Goal: Communication & Community: Share content

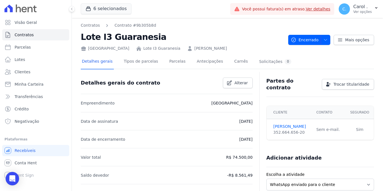
scroll to position [241, 0]
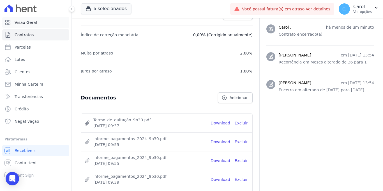
click at [20, 23] on span "Visão Geral" at bounding box center [26, 23] width 22 height 6
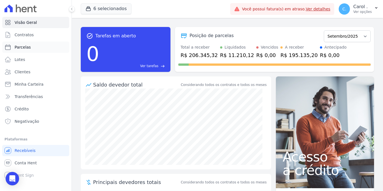
click at [35, 49] on link "Parcelas" at bounding box center [35, 46] width 67 height 11
select select
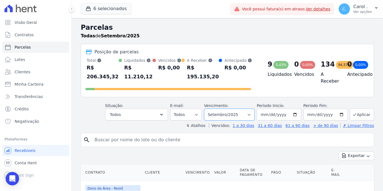
click at [213, 114] on select "[GEOGRAPHIC_DATA] por período ──────── Todos os meses Janeiro/2022 Fevereiro/20…" at bounding box center [229, 115] width 50 height 12
select select "08/2025"
click at [205, 109] on select "[GEOGRAPHIC_DATA] por período ──────── Todos os meses Janeiro/2022 Fevereiro/20…" at bounding box center [229, 115] width 50 height 12
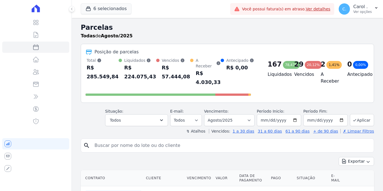
select select
click at [162, 117] on icon "button" at bounding box center [162, 120] width 6 height 6
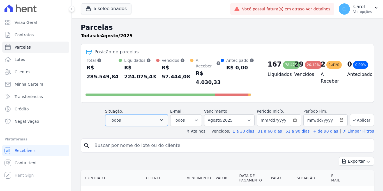
click at [148, 116] on button "Todos" at bounding box center [136, 120] width 63 height 12
click at [159, 114] on button "Todos" at bounding box center [136, 120] width 63 height 12
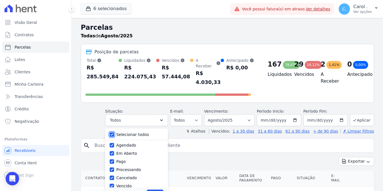
click at [112, 132] on input "Selecionar todos" at bounding box center [112, 134] width 4 height 4
checkbox input "false"
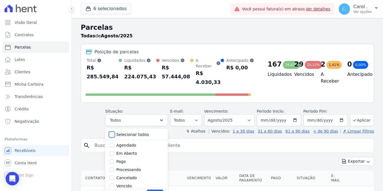
checkbox input "false"
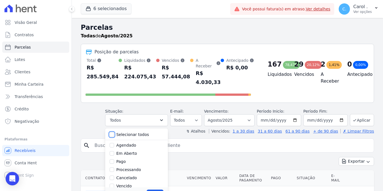
checkbox input "false"
click at [113, 183] on input "Vencido" at bounding box center [112, 185] width 4 height 4
checkbox input "true"
click at [147, 187] on div "Aplicar" at bounding box center [136, 193] width 63 height 13
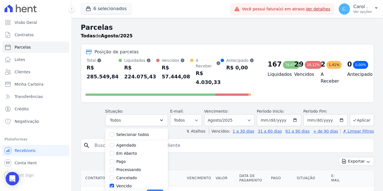
click at [151, 189] on button "Aplicar" at bounding box center [155, 193] width 17 height 8
select select "overdue"
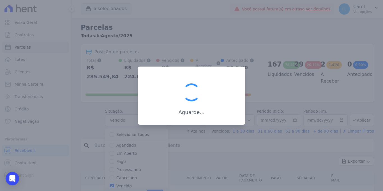
scroll to position [8, 0]
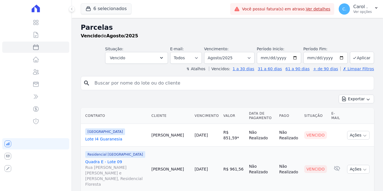
select select
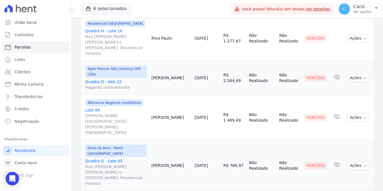
scroll to position [749, 0]
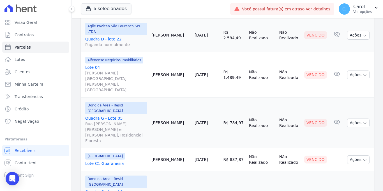
select select
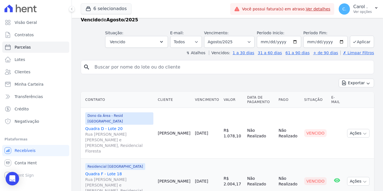
scroll to position [87, 0]
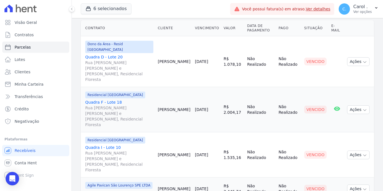
select select
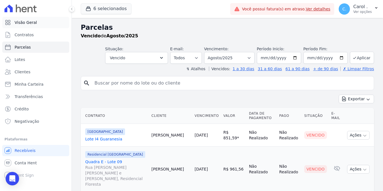
click at [33, 23] on span "Visão Geral" at bounding box center [26, 23] width 22 height 6
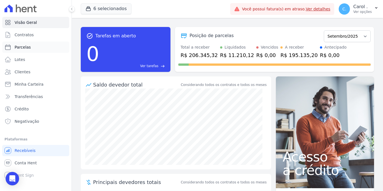
click at [21, 50] on link "Parcelas" at bounding box center [35, 46] width 67 height 11
select select
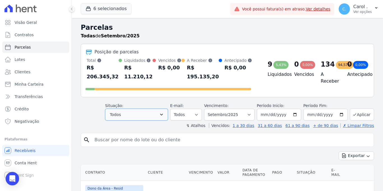
click at [160, 119] on button "Todos" at bounding box center [136, 115] width 63 height 12
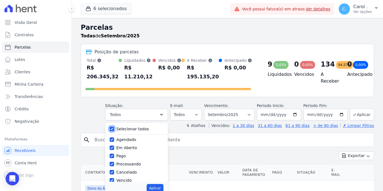
click at [114, 128] on input "Selecionar todos" at bounding box center [112, 128] width 4 height 4
checkbox input "false"
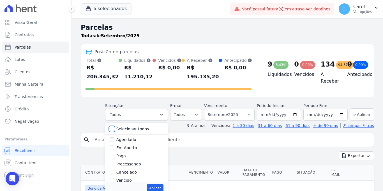
checkbox input "false"
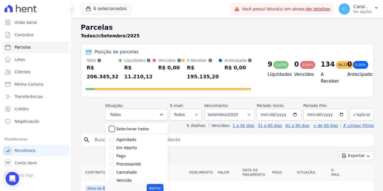
checkbox input "false"
click at [114, 147] on input "Em Aberto" at bounding box center [112, 147] width 4 height 4
checkbox input "true"
click at [157, 189] on button "Aplicar" at bounding box center [155, 188] width 17 height 8
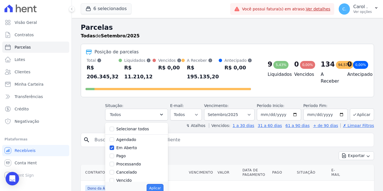
select select "pending"
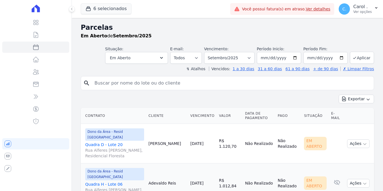
select select
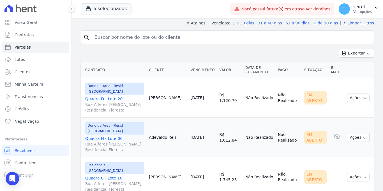
scroll to position [46, 0]
click at [356, 99] on button "Ações" at bounding box center [358, 97] width 22 height 9
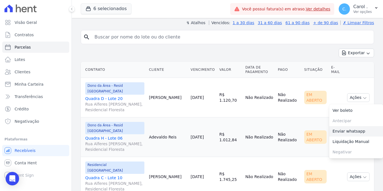
click at [352, 131] on link "Enviar whatsapp" at bounding box center [356, 131] width 54 height 10
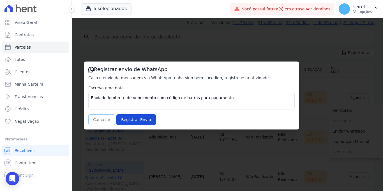
click at [104, 119] on button "Cancelar" at bounding box center [101, 119] width 27 height 11
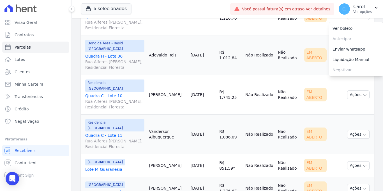
scroll to position [128, 0]
click at [165, 72] on td "Adevaldo Reis" at bounding box center [168, 55] width 42 height 40
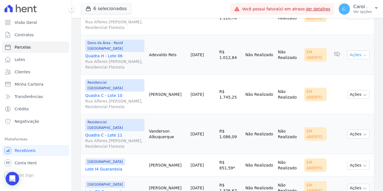
click at [349, 56] on button "Ações" at bounding box center [358, 54] width 22 height 9
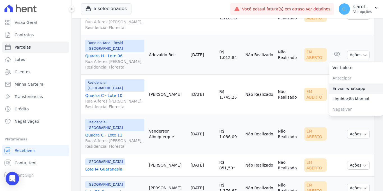
click at [363, 90] on link "Enviar whatsapp" at bounding box center [356, 88] width 54 height 10
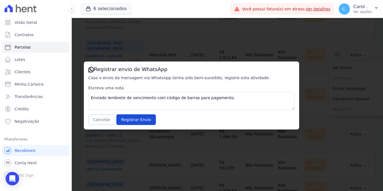
click at [100, 118] on button "Cancelar" at bounding box center [101, 119] width 27 height 11
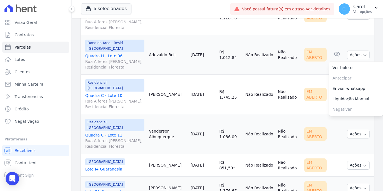
click at [161, 114] on td "Vanderson Albuquerque" at bounding box center [168, 134] width 42 height 40
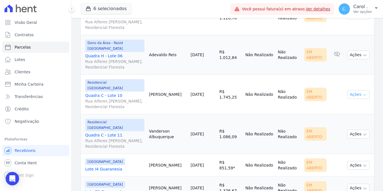
click at [363, 93] on button "Ações" at bounding box center [358, 94] width 22 height 9
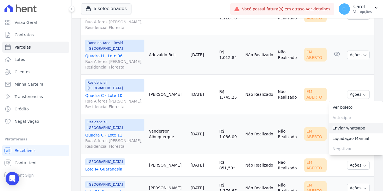
click at [360, 123] on link "Enviar whatsapp" at bounding box center [356, 128] width 54 height 10
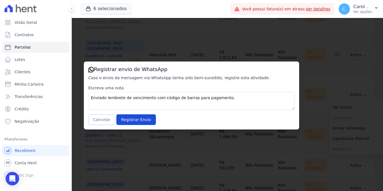
click at [107, 116] on button "Cancelar" at bounding box center [101, 119] width 27 height 11
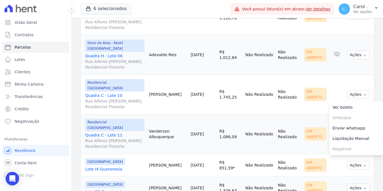
click at [200, 139] on td "[DATE]" at bounding box center [202, 134] width 29 height 40
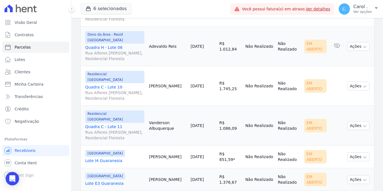
scroll to position [137, 0]
click at [363, 123] on icon "button" at bounding box center [365, 125] width 4 height 4
click at [350, 154] on link "Enviar whatsapp" at bounding box center [356, 159] width 54 height 10
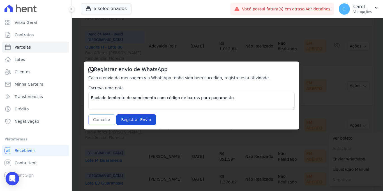
click at [98, 121] on button "Cancelar" at bounding box center [101, 119] width 27 height 11
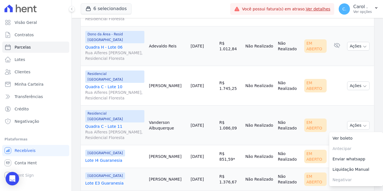
click at [189, 126] on td "[DATE]" at bounding box center [202, 125] width 29 height 40
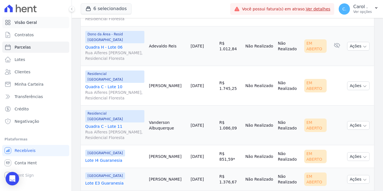
click at [44, 23] on link "Visão Geral" at bounding box center [35, 22] width 67 height 11
